Goal: Information Seeking & Learning: Learn about a topic

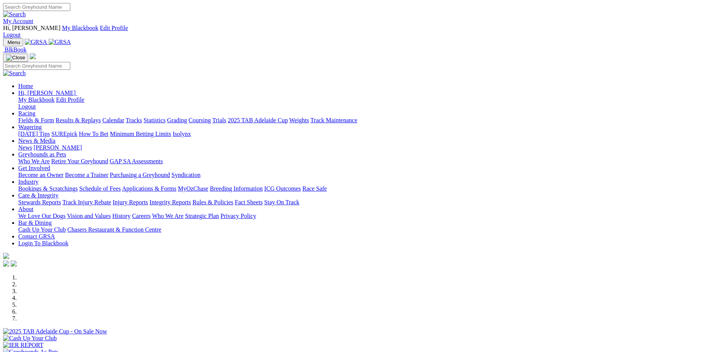
click at [101, 117] on link "Results & Replays" at bounding box center [77, 120] width 45 height 6
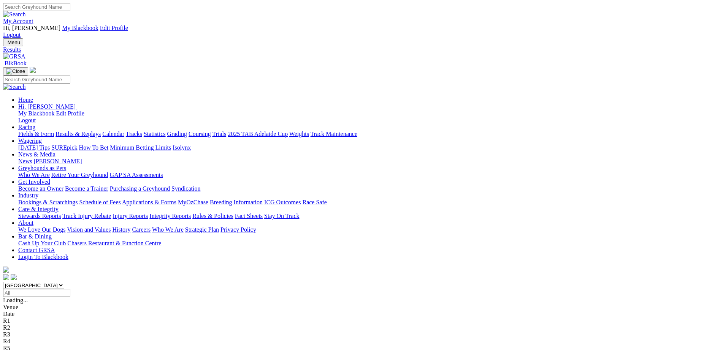
click at [54, 131] on link "Fields & Form" at bounding box center [36, 134] width 36 height 6
click at [17, 318] on link "F" at bounding box center [14, 321] width 3 height 6
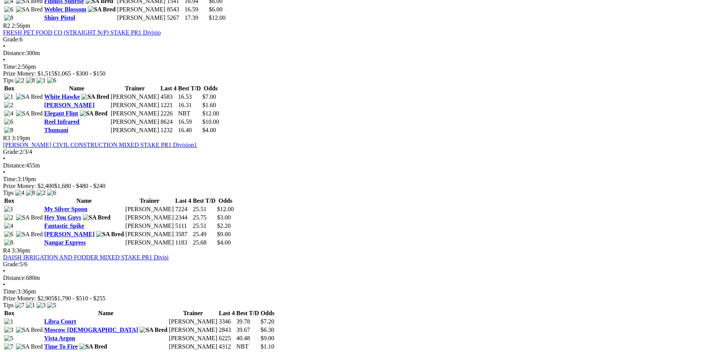
scroll to position [502, 0]
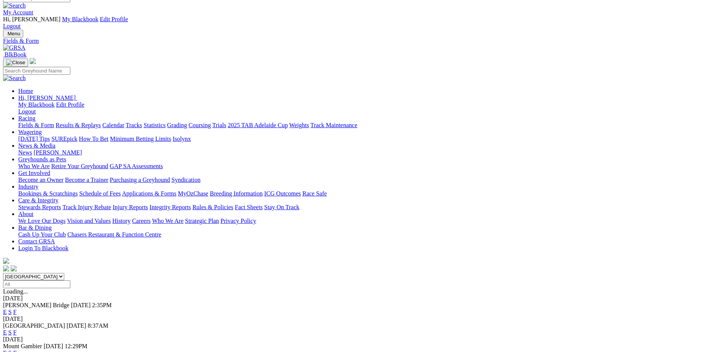
scroll to position [9, 0]
click at [17, 329] on link "F" at bounding box center [14, 332] width 3 height 6
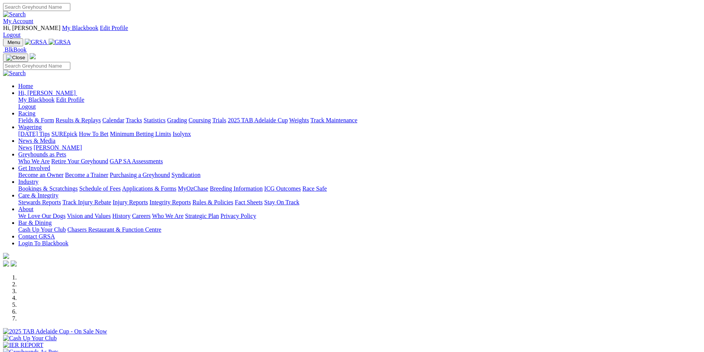
scroll to position [339, 0]
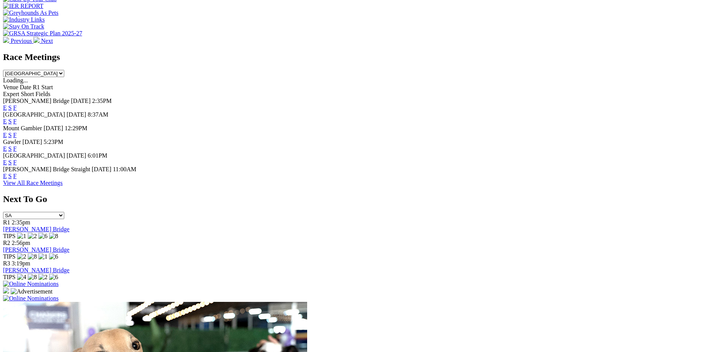
click at [17, 173] on link "F" at bounding box center [14, 176] width 3 height 6
